Goal: Transaction & Acquisition: Purchase product/service

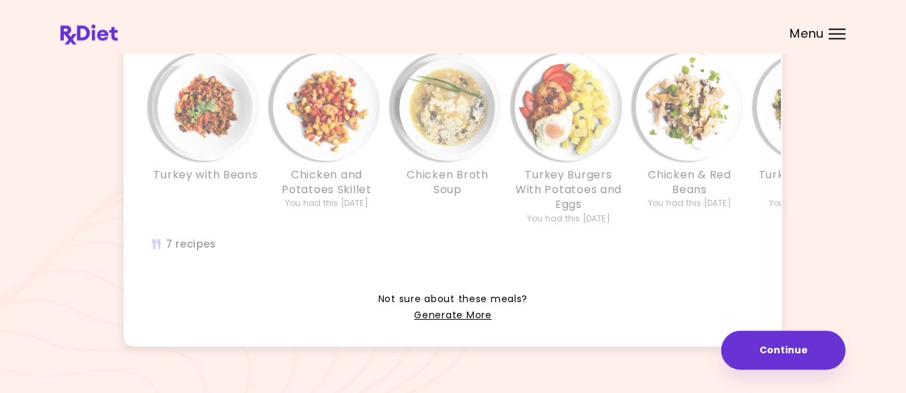
scroll to position [393, 0]
click at [388, 239] on div "Turkey with Beans Chicken and Potatoes Skillet You had this [DATE] Chicken Brot…" at bounding box center [569, 159] width 888 height 227
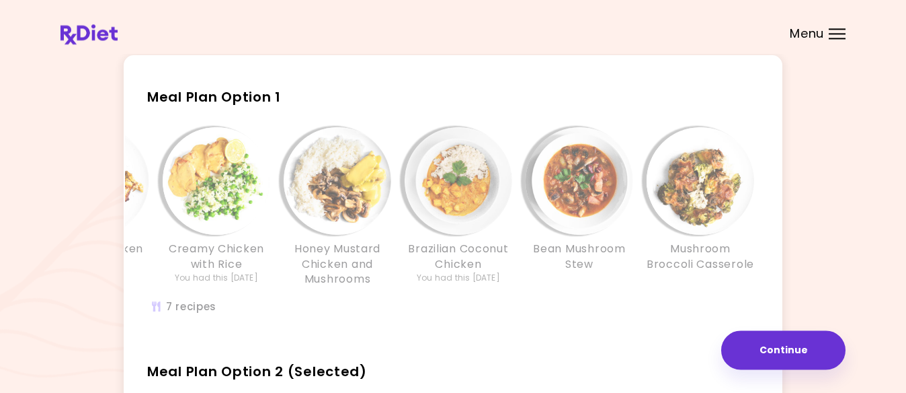
scroll to position [40, 0]
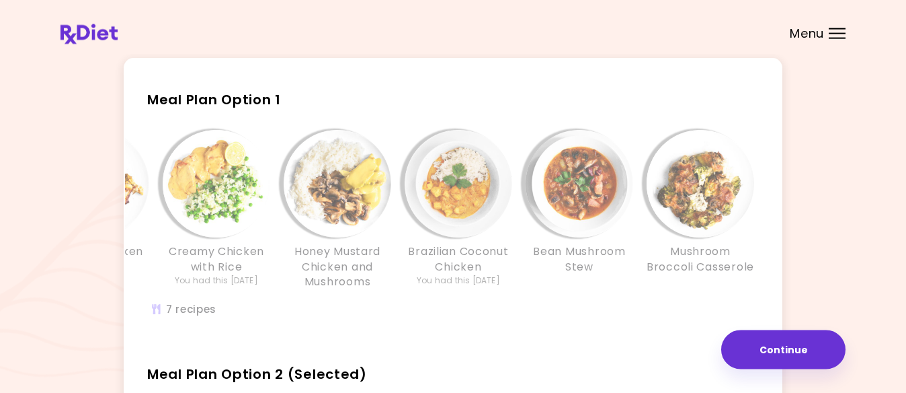
click at [270, 317] on div "Chicken Tomato Soup Creamy Chicken Traybake Creamy Chicken with Rice You had th…" at bounding box center [338, 230] width 888 height 215
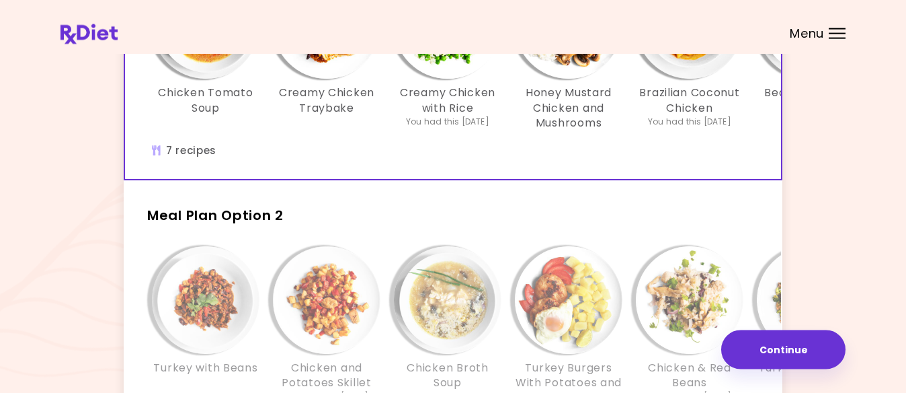
scroll to position [208, 0]
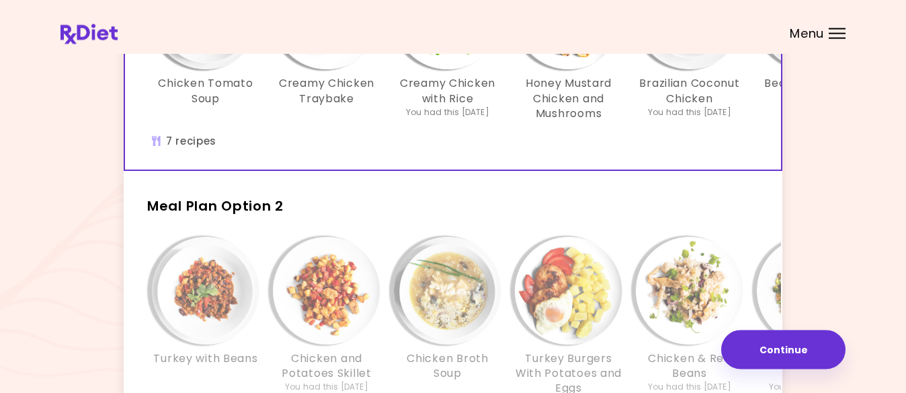
click at [520, 208] on h2 "Meal Plan Option 2" at bounding box center [453, 199] width 659 height 35
click at [495, 216] on h2 "Meal Plan Option 2" at bounding box center [453, 199] width 659 height 35
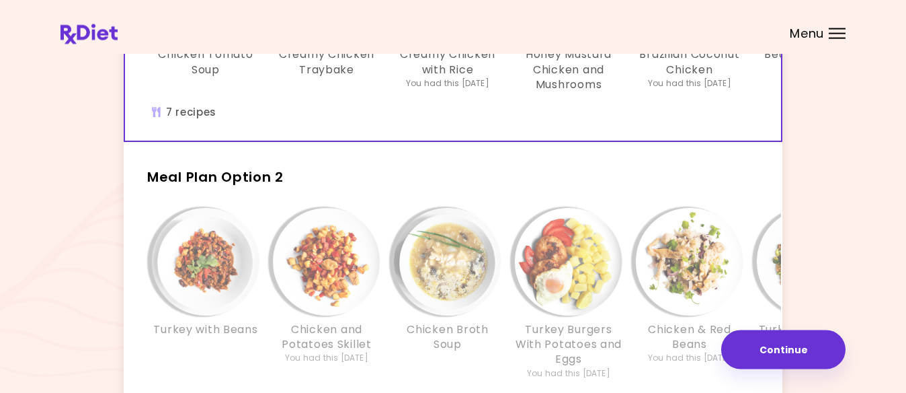
scroll to position [249, 0]
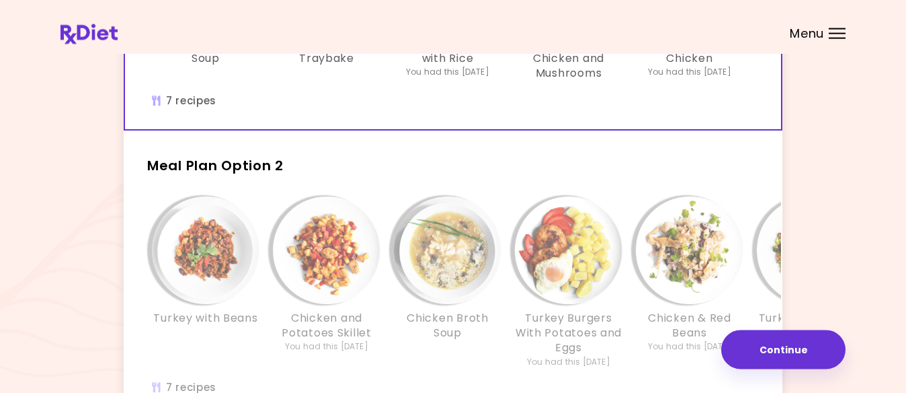
click at [485, 364] on div "Chicken Broth Soup" at bounding box center [447, 281] width 121 height 171
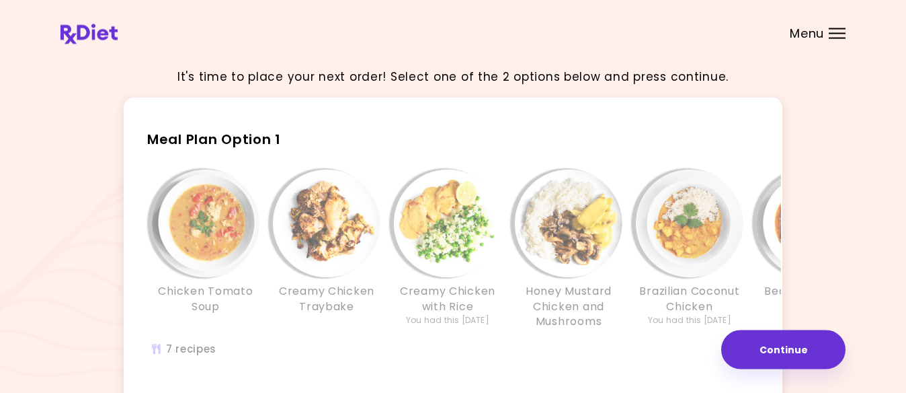
scroll to position [0, 0]
click at [530, 336] on div "Chicken Tomato Soup Creamy Chicken Traybake Creamy Chicken with Rice You had th…" at bounding box center [568, 256] width 847 height 173
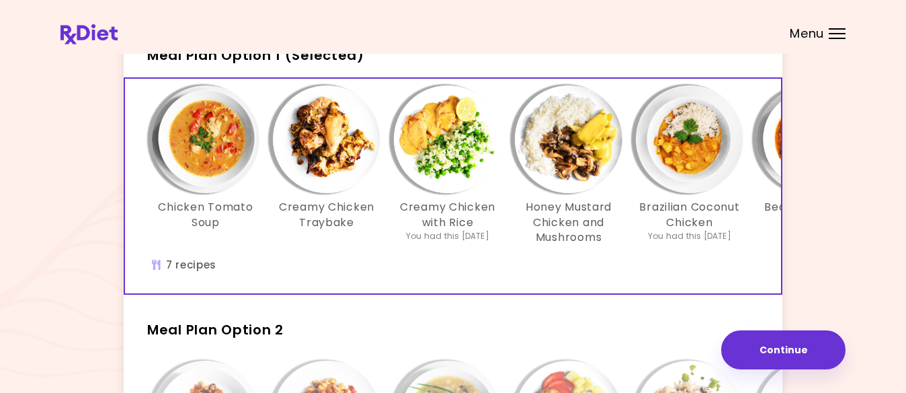
scroll to position [99, 0]
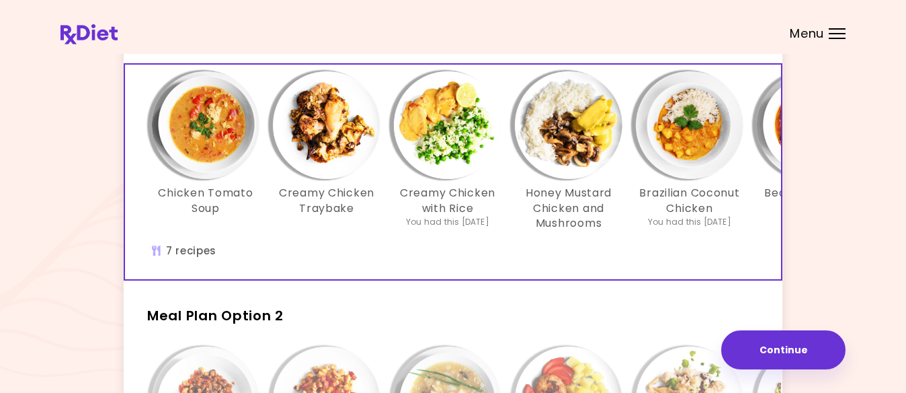
click at [588, 315] on h2 "Meal Plan Option 2" at bounding box center [453, 309] width 659 height 35
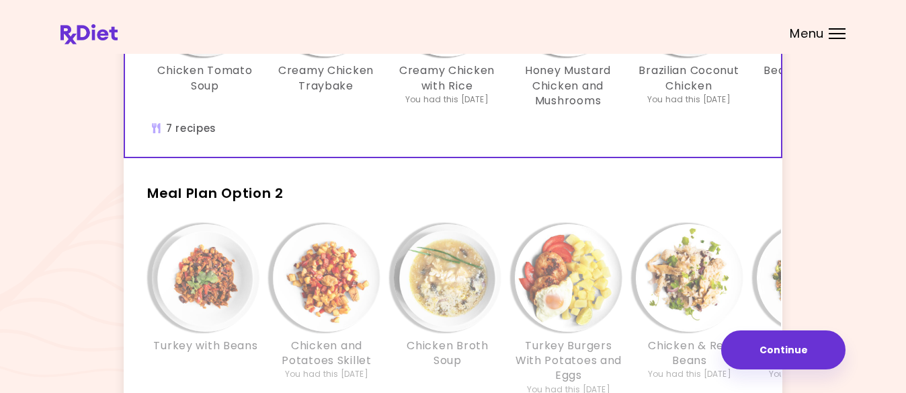
scroll to position [241, 0]
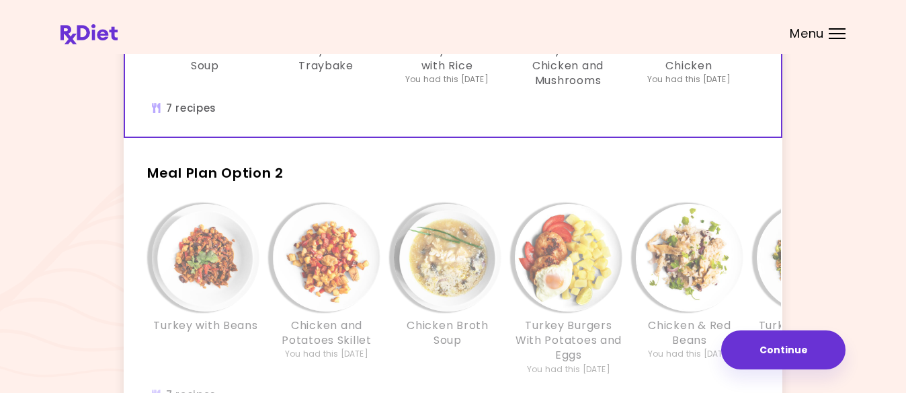
click at [637, 164] on h2 "Meal Plan Option 2" at bounding box center [453, 166] width 659 height 35
click at [621, 178] on h2 "Meal Plan Option 2" at bounding box center [453, 166] width 659 height 35
click at [386, 190] on div "Meal Plan Option 2 Turkey with Beans Chicken and Potatoes Skillet You had this …" at bounding box center [453, 287] width 659 height 276
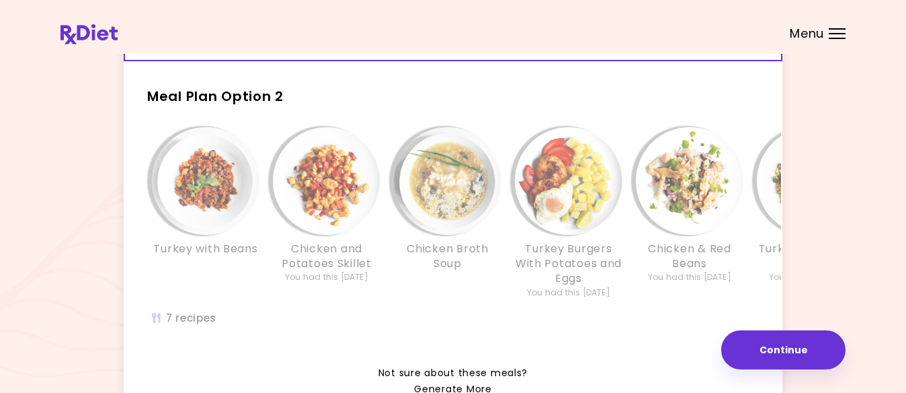
scroll to position [317, 0]
click at [490, 310] on div "Turkey with Beans Chicken and Potatoes Skillet You had this [DATE] Chicken Brot…" at bounding box center [568, 220] width 847 height 185
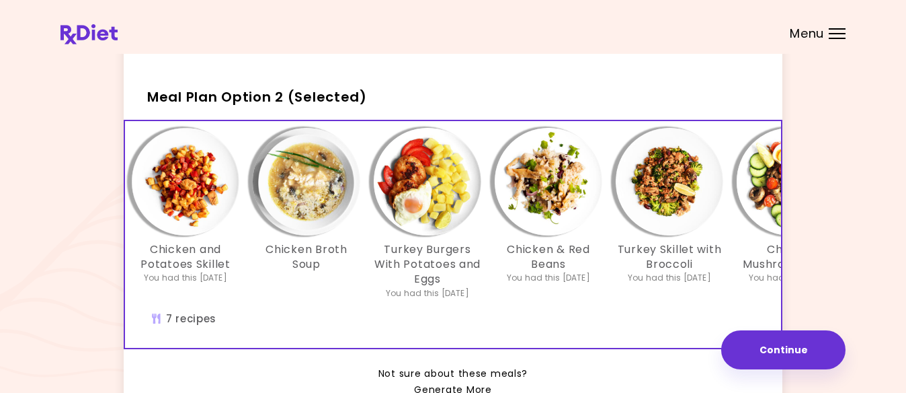
scroll to position [0, 231]
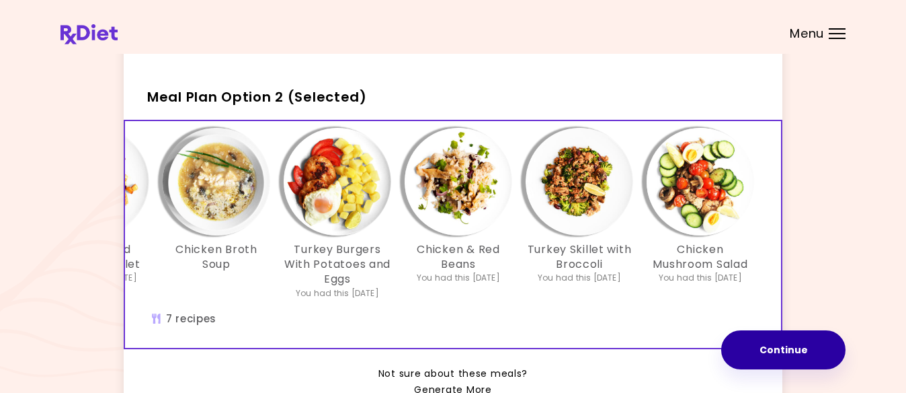
click at [792, 352] on button "Continue" at bounding box center [784, 349] width 124 height 39
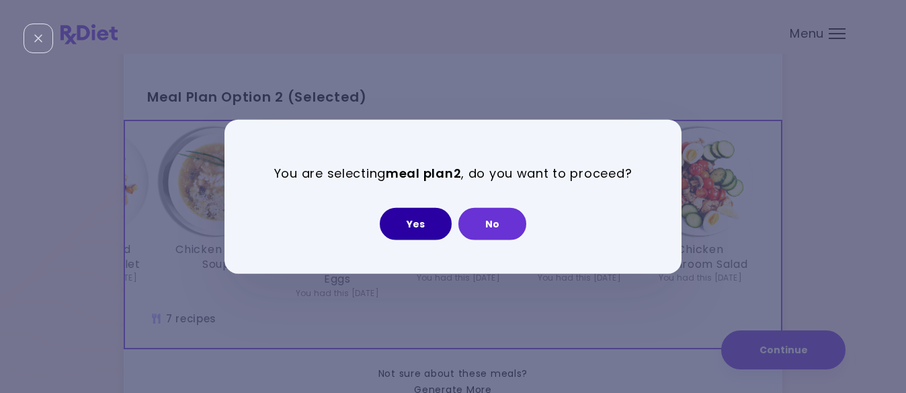
click at [422, 226] on button "Yes" at bounding box center [416, 223] width 72 height 32
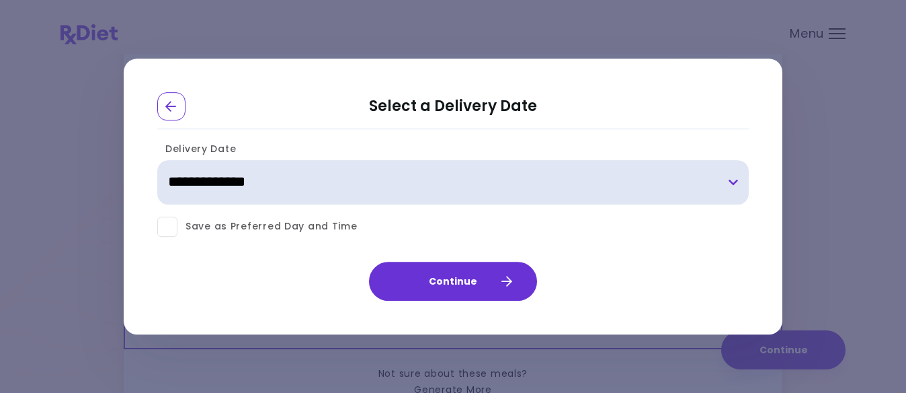
click at [736, 189] on select "**********" at bounding box center [453, 182] width 592 height 44
select select "**********"
click option "**********" at bounding box center [0, 0] width 0 height 0
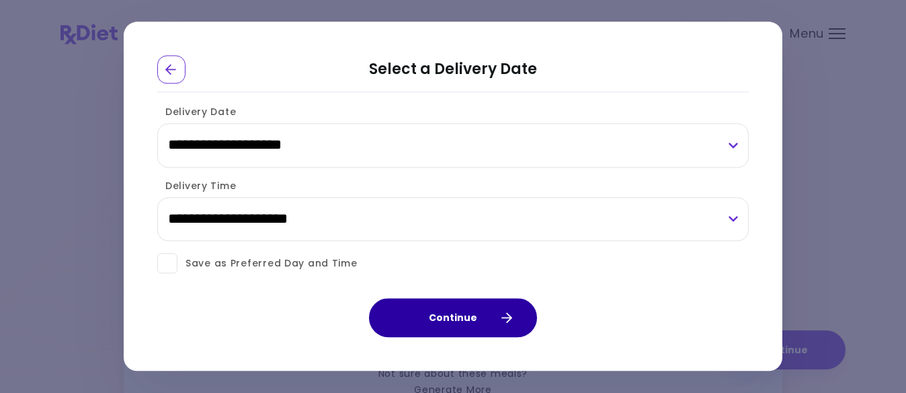
click at [510, 321] on icon "button" at bounding box center [506, 318] width 12 height 12
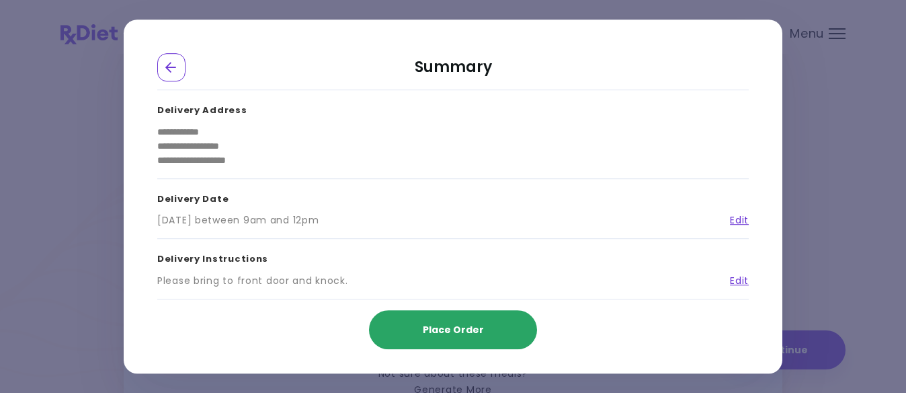
click at [470, 330] on span "Place Order" at bounding box center [453, 329] width 61 height 13
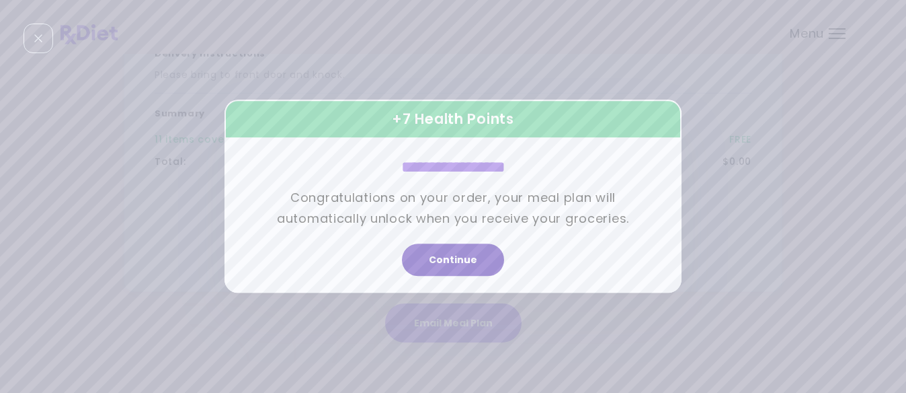
click at [457, 261] on button "Continue" at bounding box center [453, 260] width 102 height 32
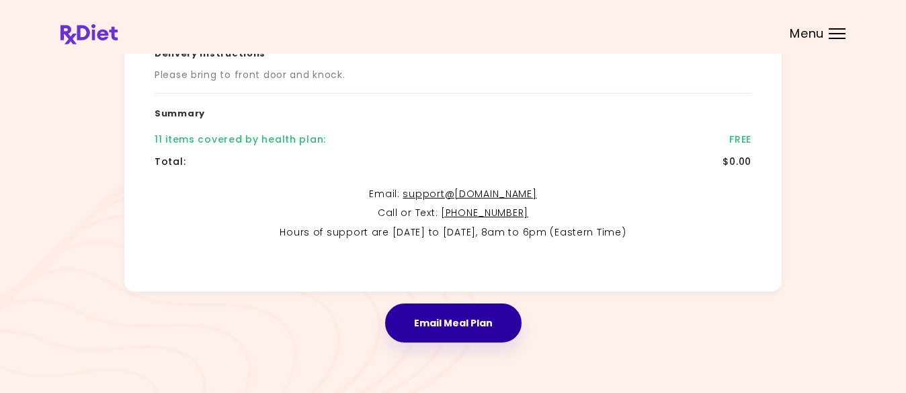
click at [452, 324] on button "Email Meal Plan" at bounding box center [453, 322] width 137 height 39
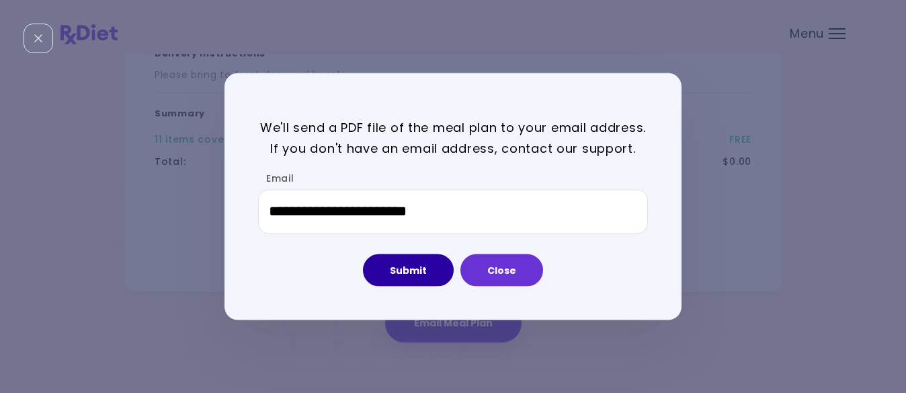
click at [409, 271] on button "Submit" at bounding box center [408, 270] width 91 height 32
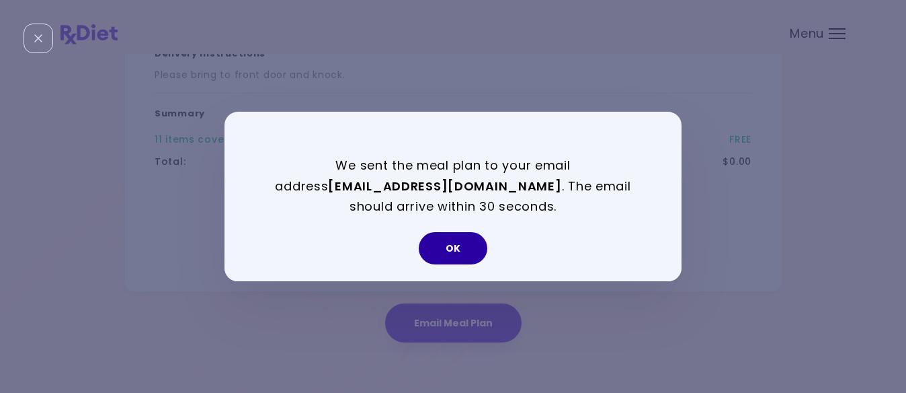
click at [453, 247] on button "OK" at bounding box center [453, 248] width 69 height 32
